Goal: Check status: Check status

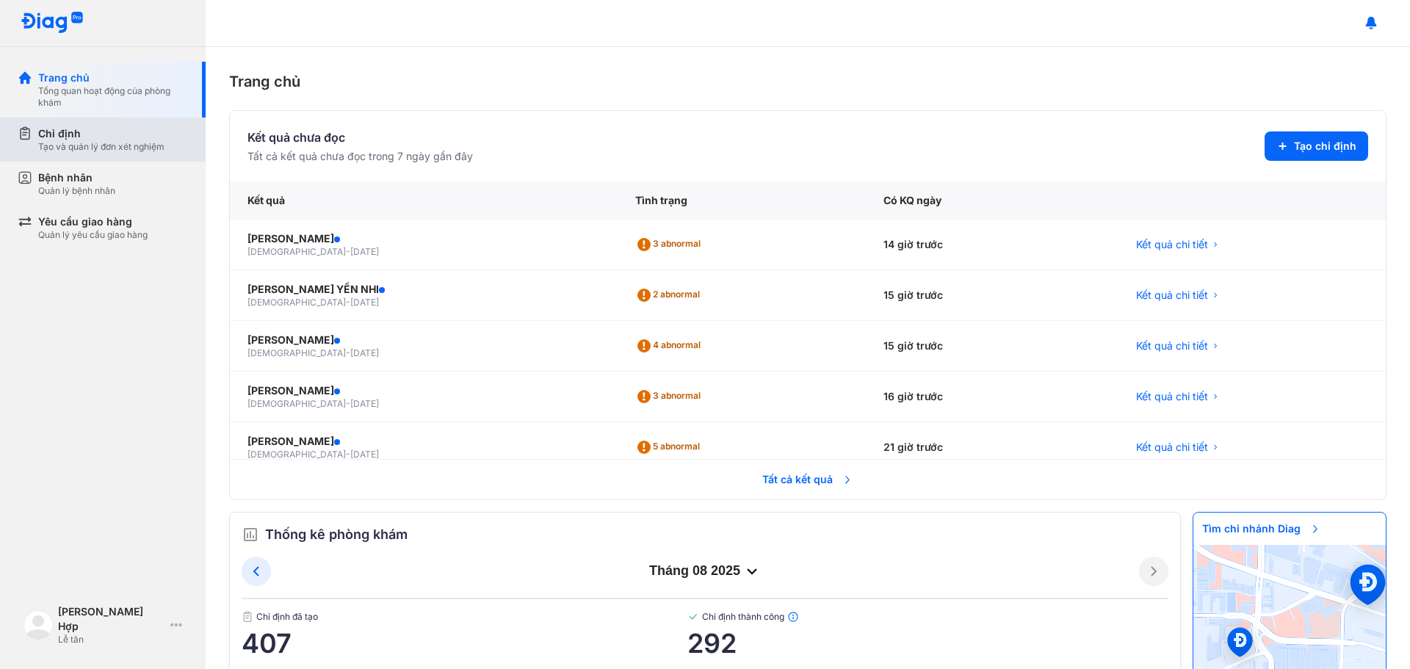
click at [91, 134] on div "Chỉ định" at bounding box center [101, 133] width 126 height 15
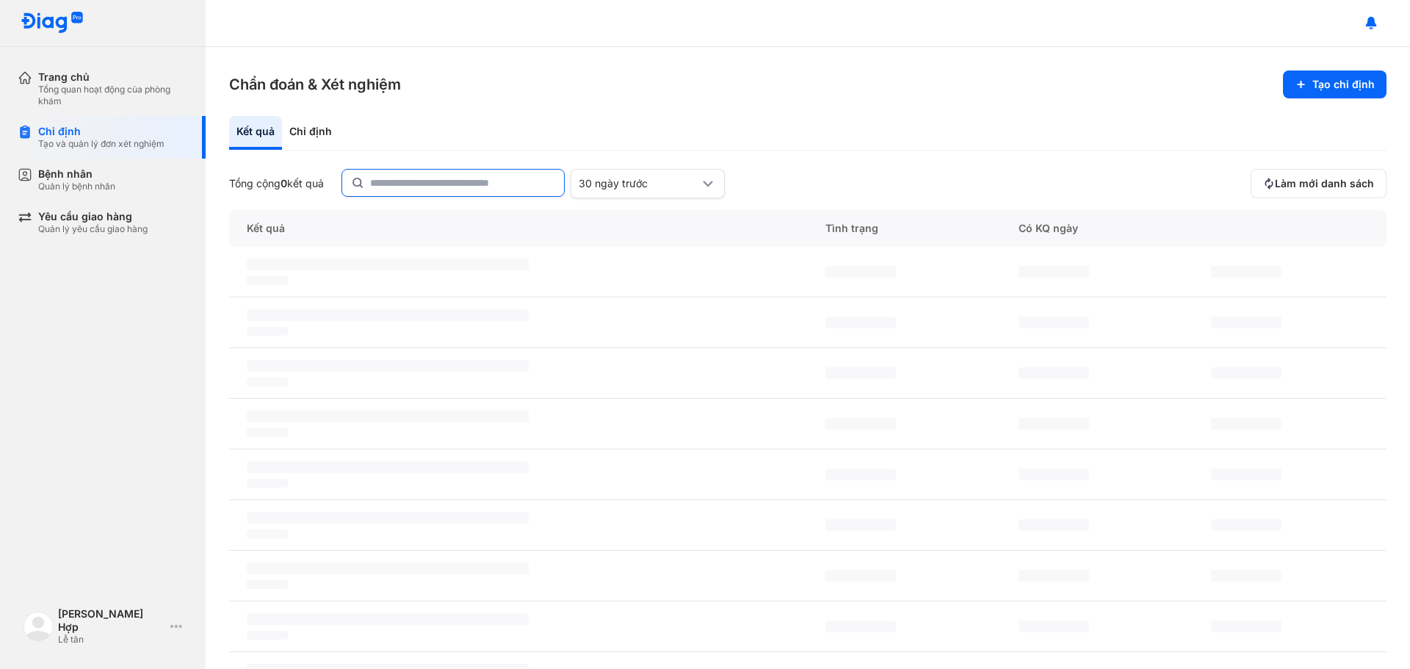
click at [402, 182] on input "text" at bounding box center [462, 183] width 185 height 26
click at [402, 182] on input "text" at bounding box center [463, 183] width 184 height 26
type input "**********"
click at [1315, 181] on span "Làm mới danh sách" at bounding box center [1323, 183] width 99 height 13
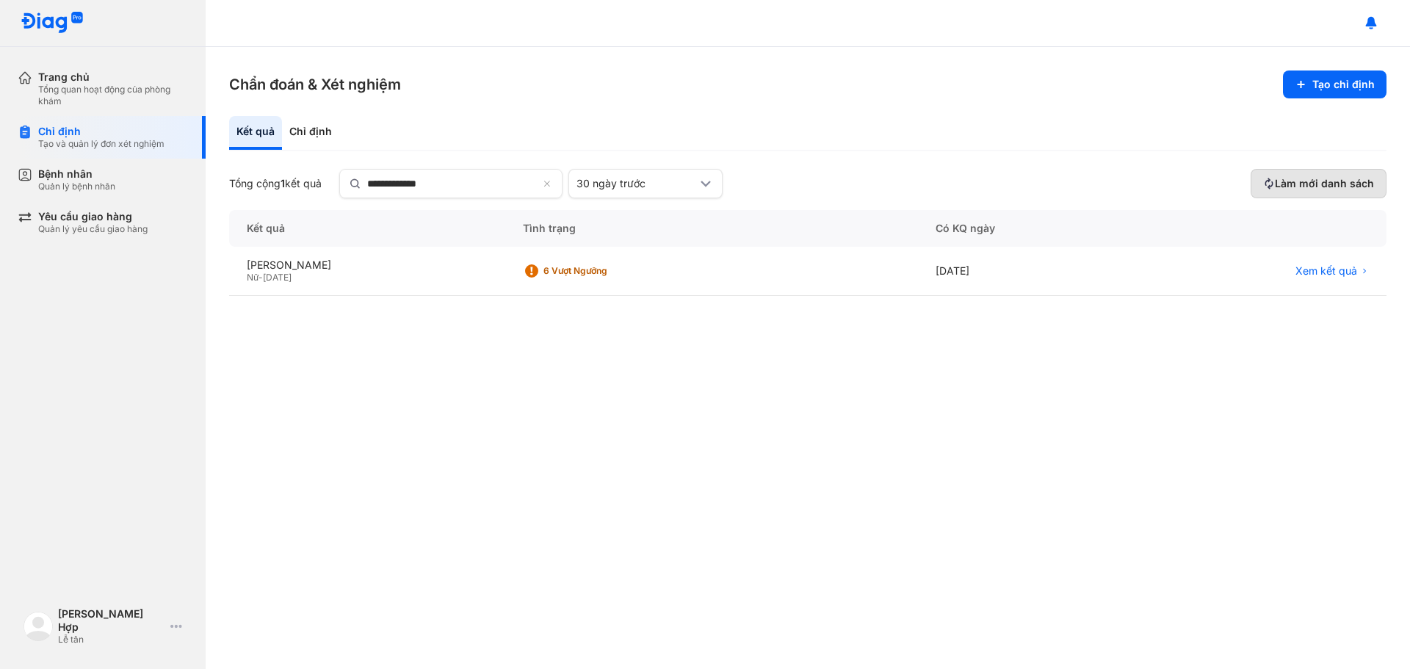
click at [1308, 192] on button "Làm mới danh sách" at bounding box center [1318, 183] width 136 height 29
click at [322, 134] on div "Chỉ định" at bounding box center [310, 133] width 57 height 34
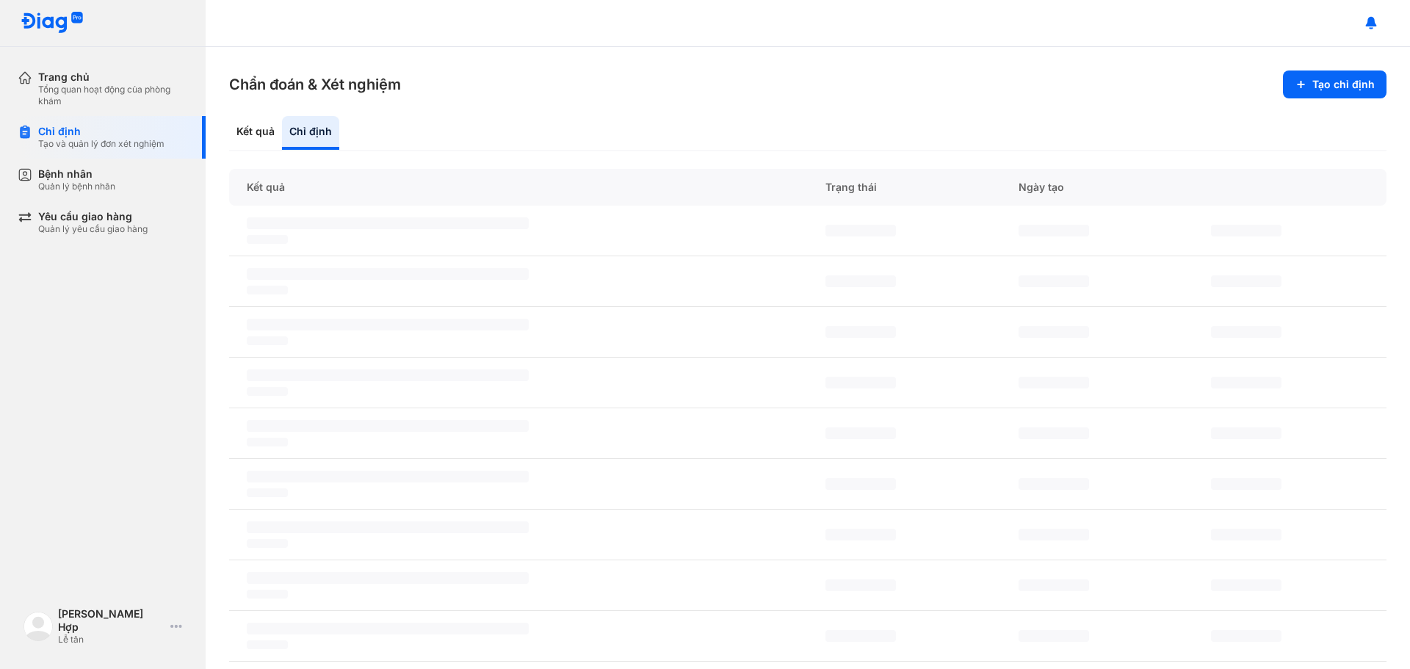
drag, startPoint x: 924, startPoint y: 122, endPoint x: 433, endPoint y: 5, distance: 504.1
click at [923, 122] on div "Kết quả Chỉ định" at bounding box center [807, 133] width 1157 height 35
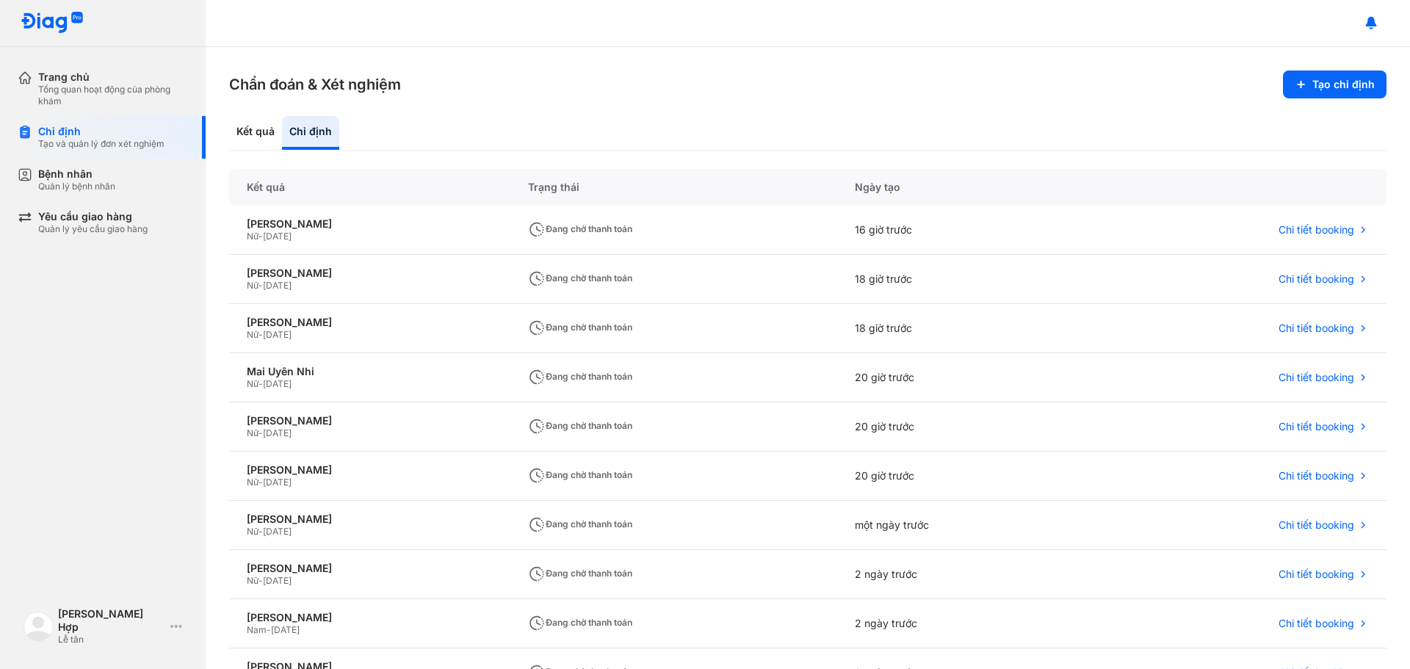
click at [686, 94] on section "Chẩn đoán & Xét nghiệm Tạo chỉ định" at bounding box center [807, 84] width 1157 height 28
click at [794, 115] on div "Chẩn đoán & Xét nghiệm Tạo chỉ định Kết quả Chỉ định Kết quả Trạng thái Ngày tạ…" at bounding box center [808, 358] width 1204 height 622
click at [811, 109] on div "Chẩn đoán & Xét nghiệm Tạo chỉ định Kết quả Chỉ định Kết quả Trạng thái Ngày tạ…" at bounding box center [808, 358] width 1204 height 622
click at [1025, 90] on section "Chẩn đoán & Xét nghiệm Tạo chỉ định" at bounding box center [807, 84] width 1157 height 28
click at [1044, 90] on section "Chẩn đoán & Xét nghiệm Tạo chỉ định" at bounding box center [807, 84] width 1157 height 28
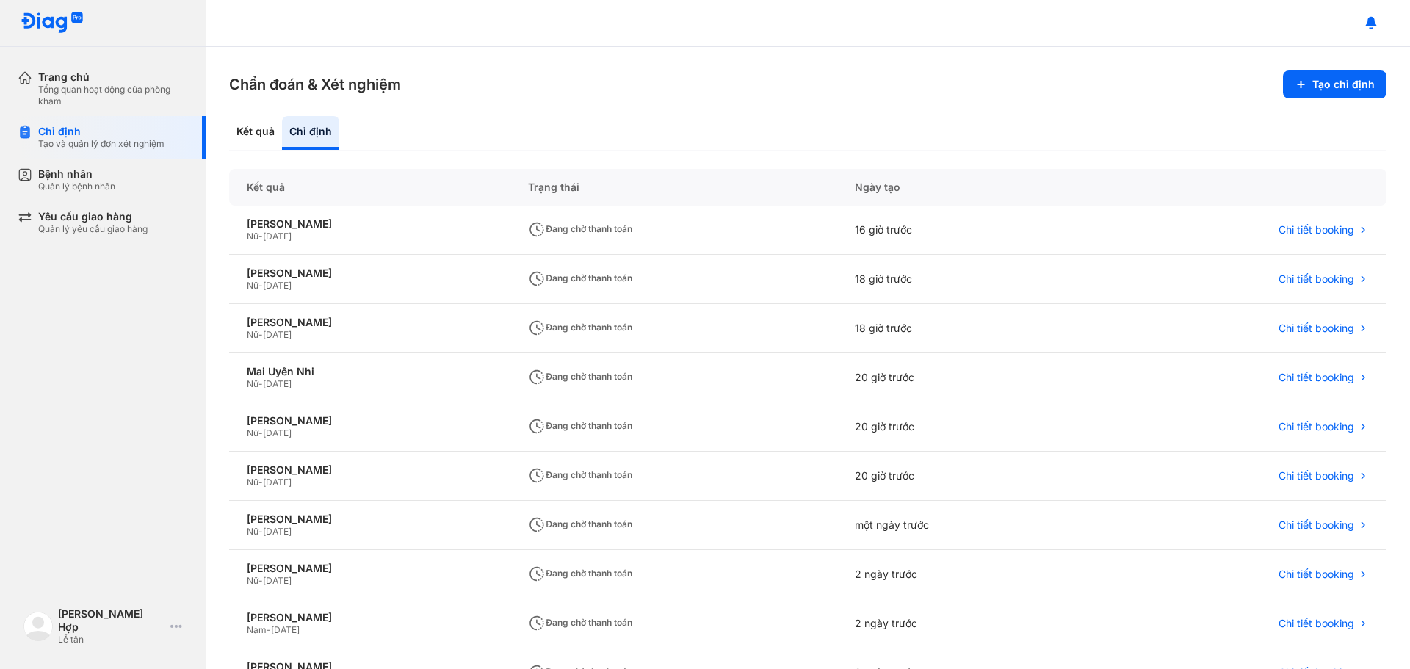
click at [1044, 90] on section "Chẩn đoán & Xét nghiệm Tạo chỉ định" at bounding box center [807, 84] width 1157 height 28
click at [1076, 117] on div "Kết quả Chỉ định" at bounding box center [807, 133] width 1157 height 35
click at [1076, 116] on div "Kết quả Chỉ định" at bounding box center [807, 133] width 1157 height 35
click at [1062, 117] on div "Kết quả Chỉ định" at bounding box center [807, 133] width 1157 height 35
click at [1062, 115] on div "Chẩn đoán & Xét nghiệm Tạo chỉ định Kết quả Chỉ định Kết quả Trạng thái Ngày tạ…" at bounding box center [808, 358] width 1204 height 622
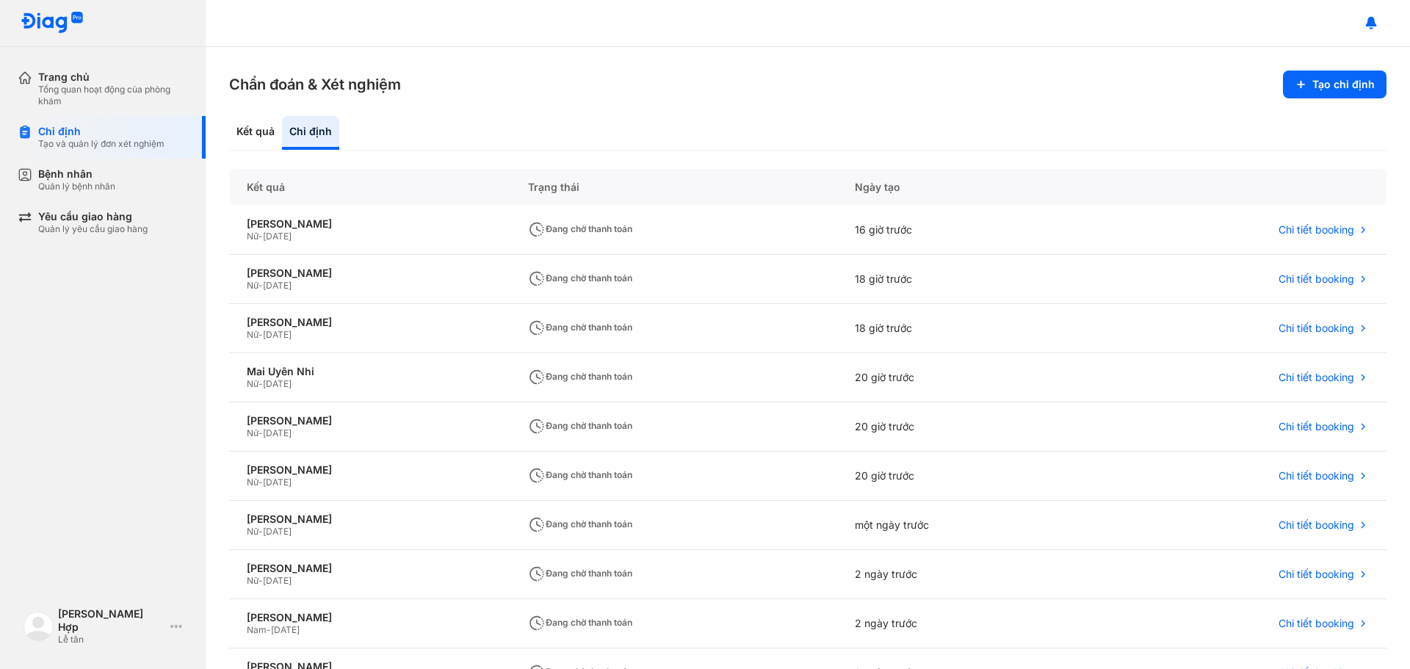
click at [1123, 99] on div "Chẩn đoán & Xét nghiệm Tạo chỉ định Kết quả Chỉ định Kết quả Trạng thái Ngày tạ…" at bounding box center [808, 358] width 1204 height 622
click at [1065, 110] on div "Chẩn đoán & Xét nghiệm Tạo chỉ định Kết quả Chỉ định Kết quả Trạng thái Ngày tạ…" at bounding box center [808, 358] width 1204 height 622
click at [667, 90] on section "Chẩn đoán & Xét nghiệm Tạo chỉ định" at bounding box center [807, 84] width 1157 height 28
click at [703, 87] on section "Chẩn đoán & Xét nghiệm Tạo chỉ định" at bounding box center [807, 84] width 1157 height 28
click at [1308, 232] on span "Chi tiết booking" at bounding box center [1316, 229] width 76 height 13
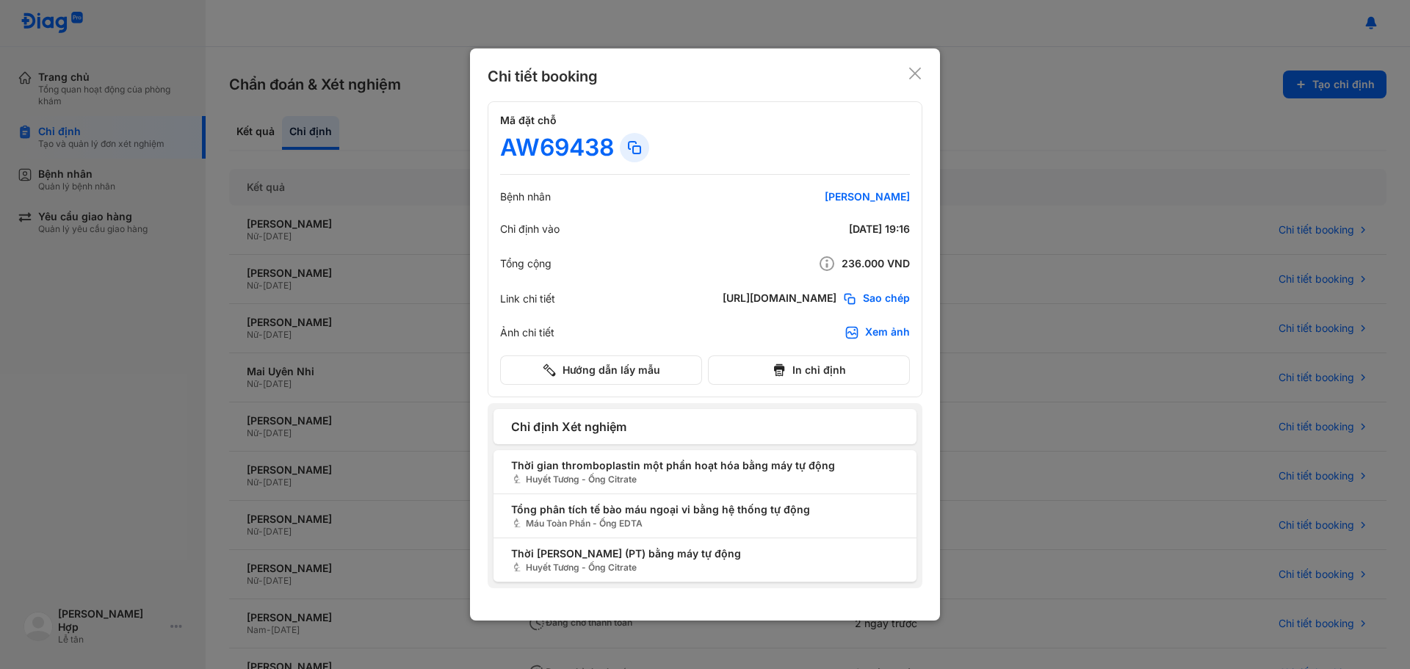
click at [1046, 432] on div at bounding box center [705, 334] width 1410 height 669
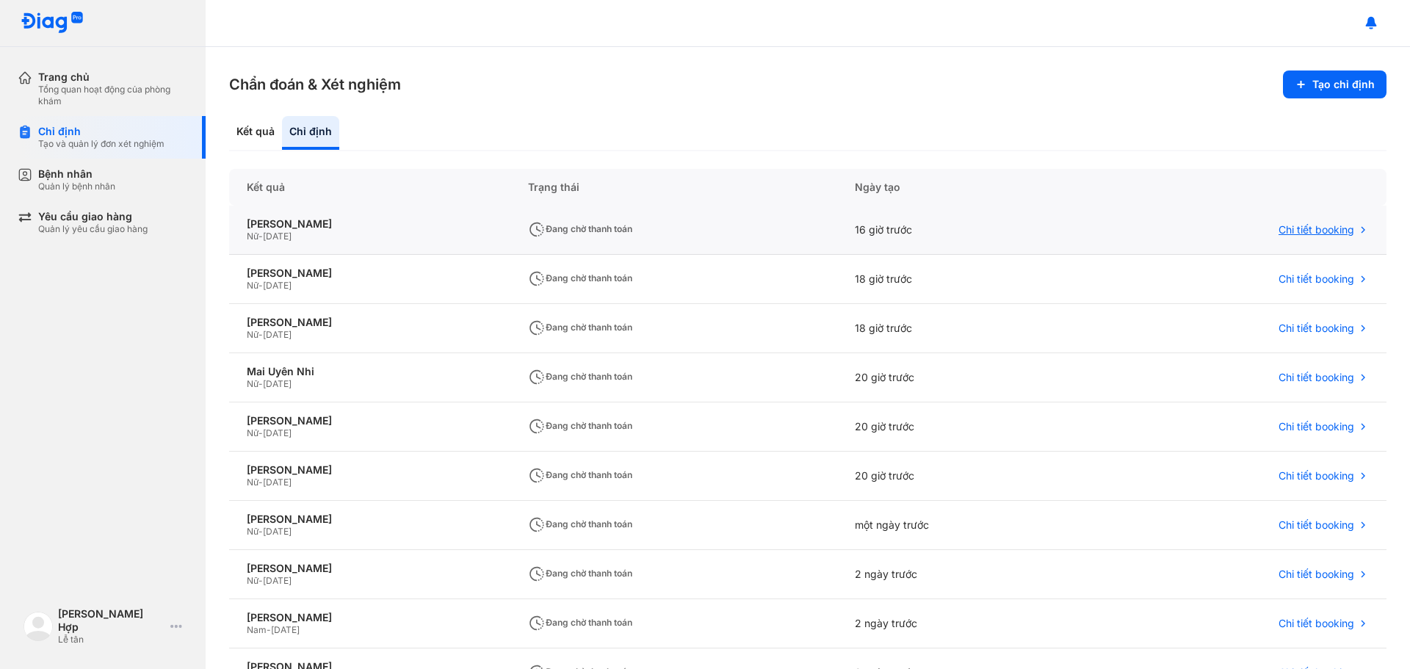
click at [1316, 225] on span "Chi tiết booking" at bounding box center [1316, 229] width 76 height 13
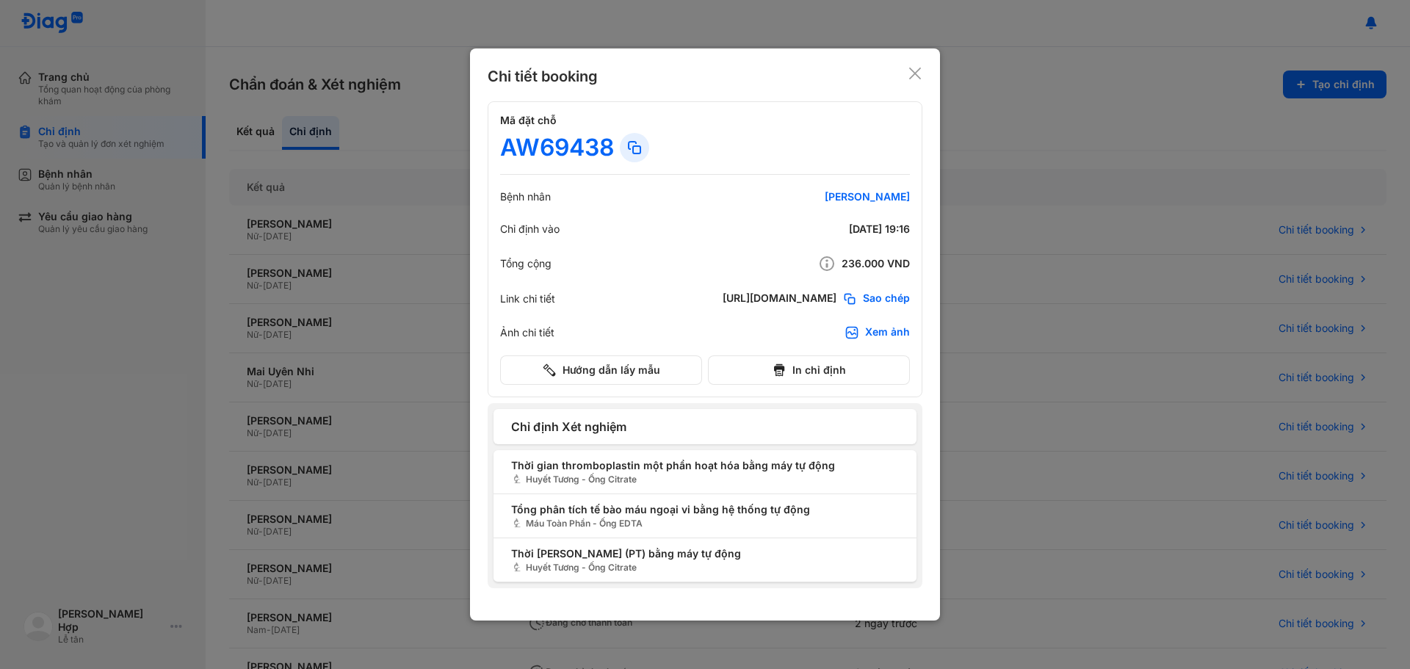
click at [1167, 394] on div at bounding box center [705, 334] width 1410 height 669
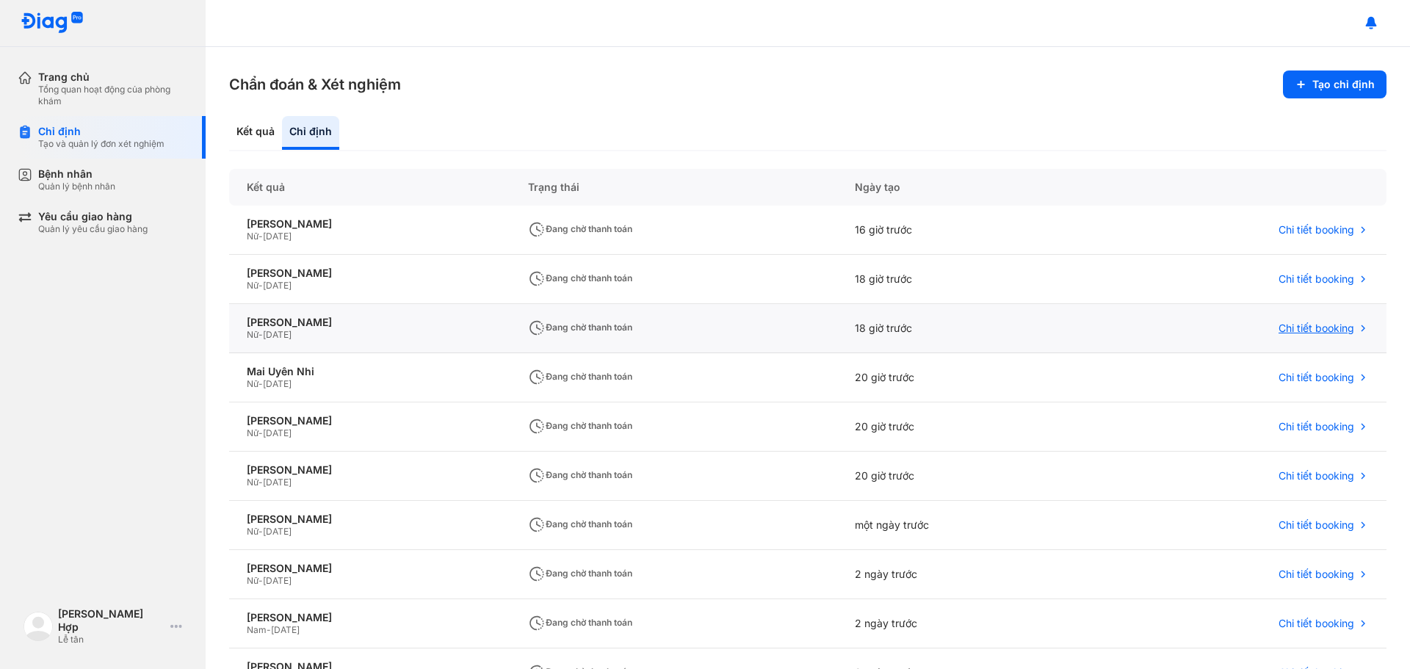
click at [1320, 323] on span "Chi tiết booking" at bounding box center [1316, 328] width 76 height 13
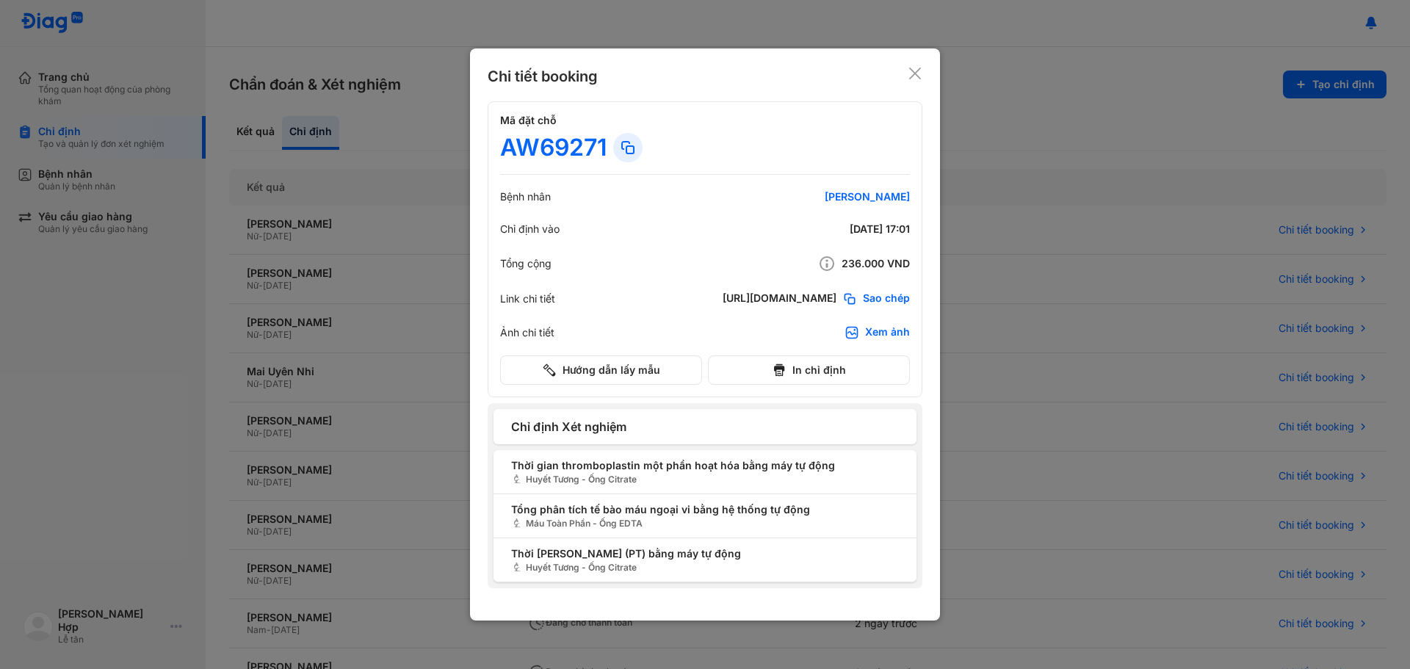
click at [1211, 313] on div at bounding box center [705, 334] width 1410 height 669
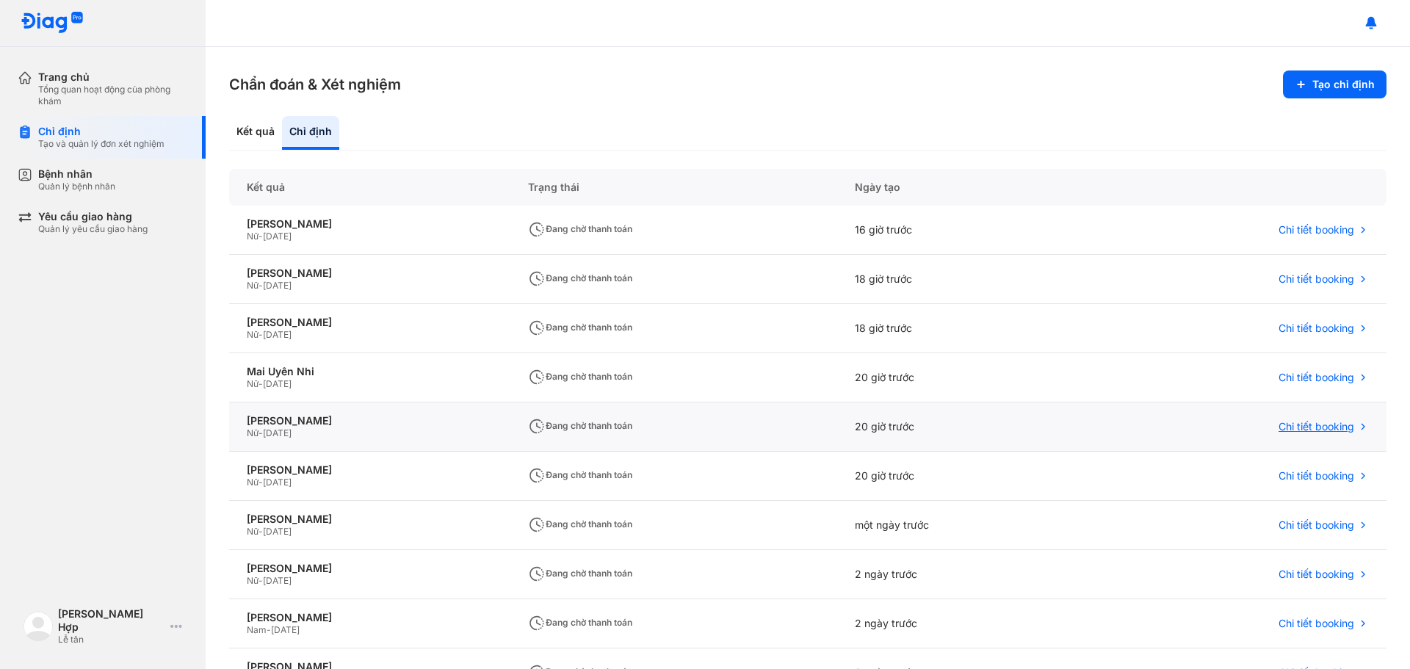
click at [1327, 433] on span "Chi tiết booking" at bounding box center [1316, 426] width 76 height 13
